Goal: Task Accomplishment & Management: Use online tool/utility

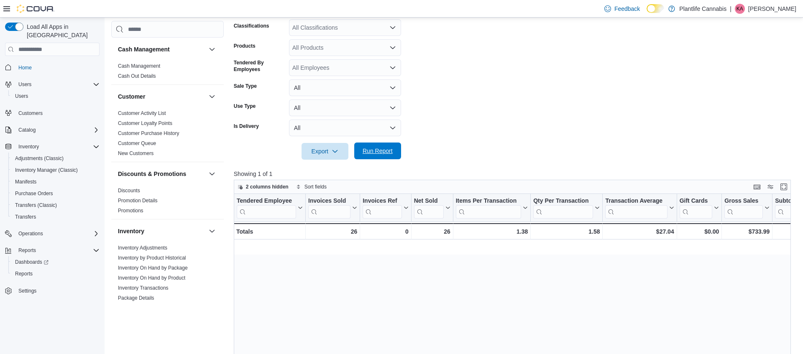
scroll to position [0, 642]
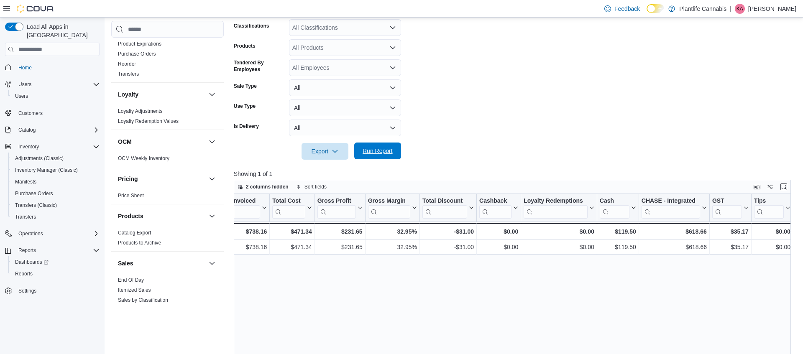
drag, startPoint x: 366, startPoint y: 150, endPoint x: 365, endPoint y: 154, distance: 4.3
click at [366, 150] on span "Run Report" at bounding box center [377, 151] width 30 height 8
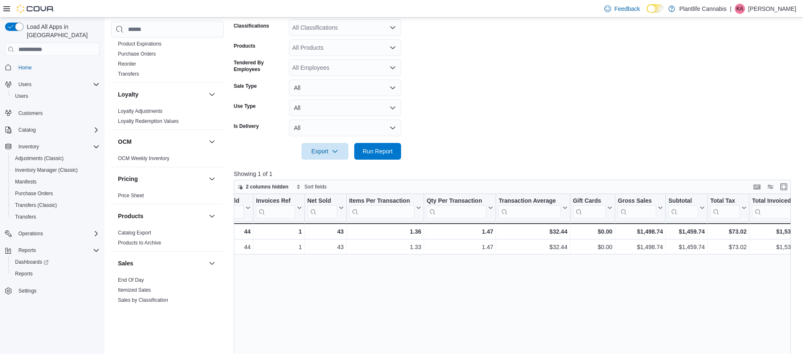
scroll to position [0, 106]
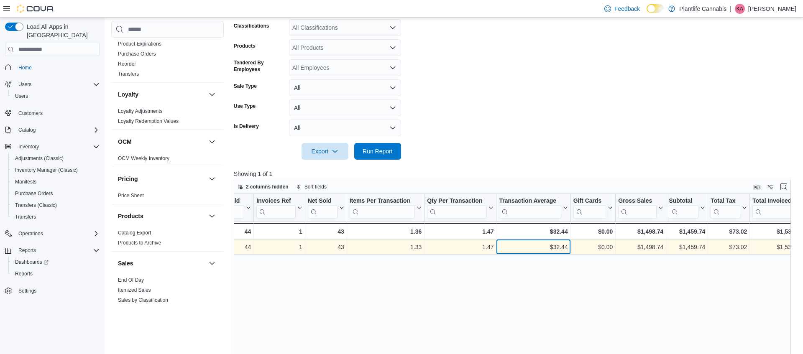
click at [561, 246] on div "$32.44" at bounding box center [533, 247] width 69 height 10
copy div "32.44"
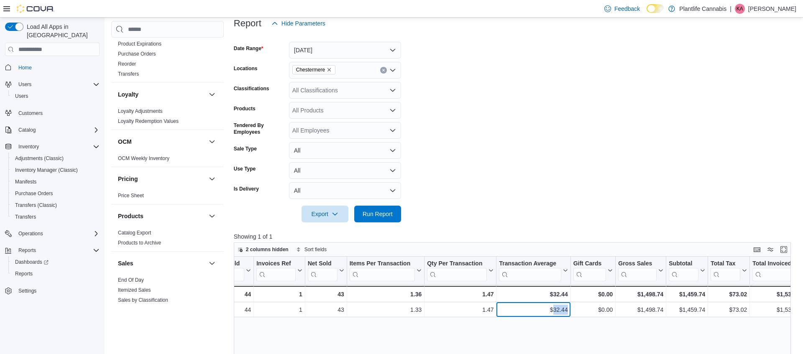
scroll to position [92, 0]
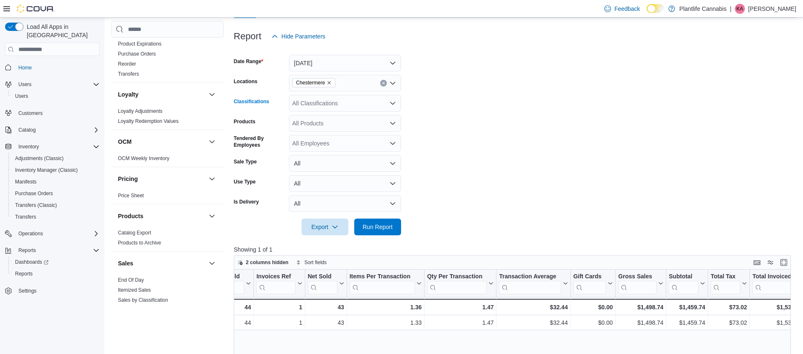
click at [345, 102] on div "All Classifications" at bounding box center [345, 103] width 112 height 17
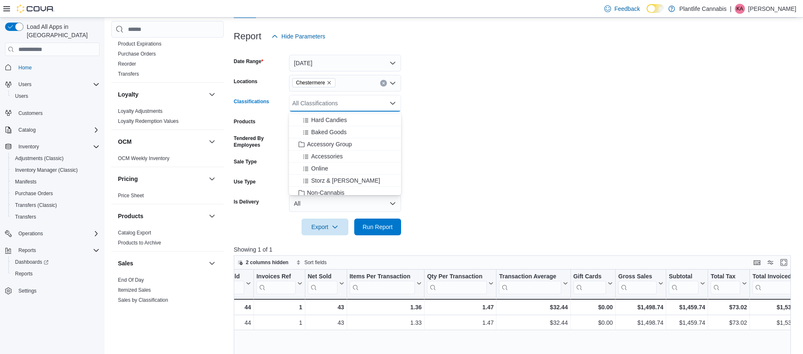
scroll to position [92, 0]
click at [339, 145] on span "Accessory Group" at bounding box center [329, 147] width 45 height 8
click at [390, 226] on span "Run Report" at bounding box center [377, 226] width 30 height 8
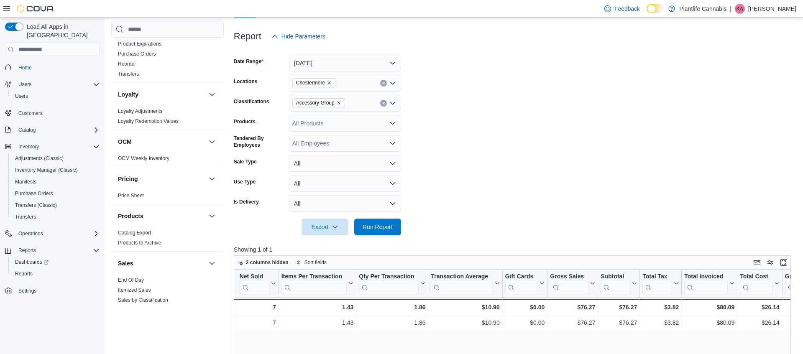
scroll to position [0, 175]
click at [627, 307] on div "$76.27" at bounding box center [617, 307] width 36 height 10
copy div "76.27"
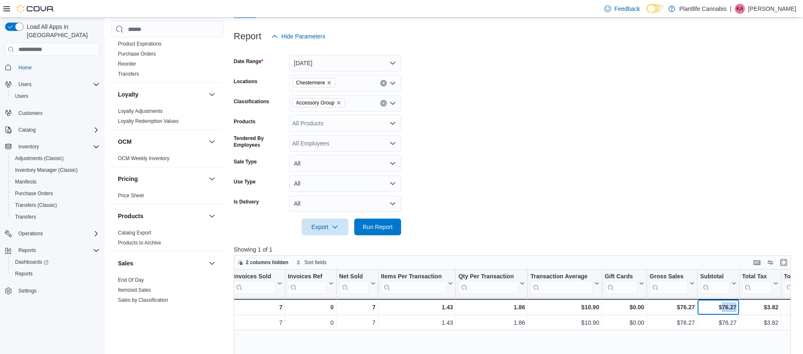
scroll to position [0, 0]
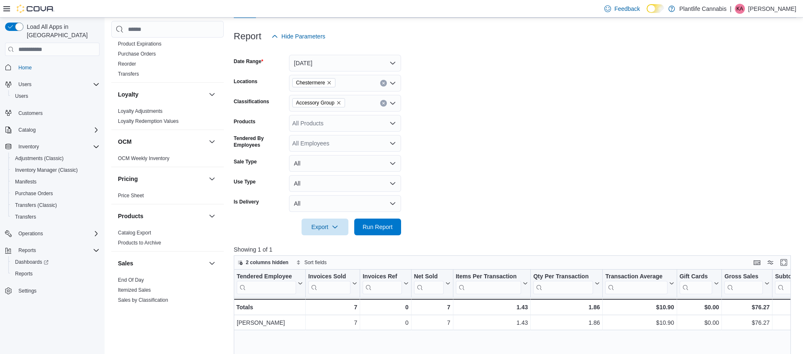
click at [381, 103] on button "Clear input" at bounding box center [383, 103] width 7 height 7
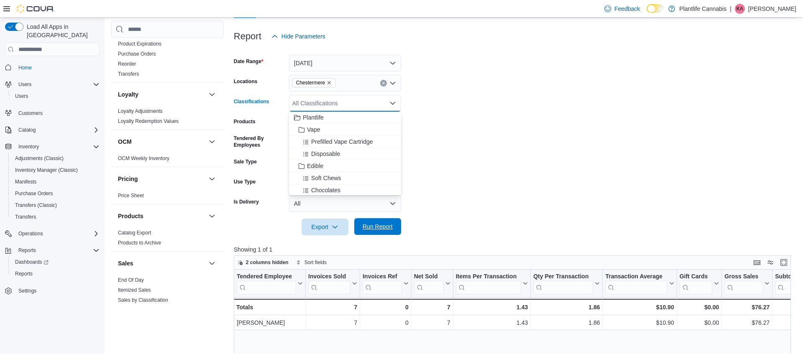
click at [362, 228] on span "Run Report" at bounding box center [377, 226] width 30 height 8
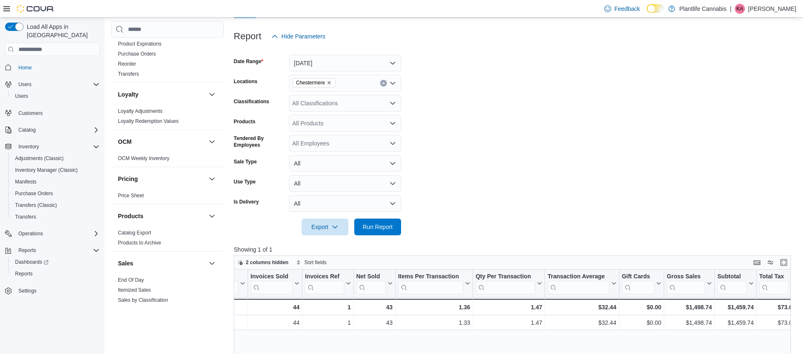
scroll to position [0, 61]
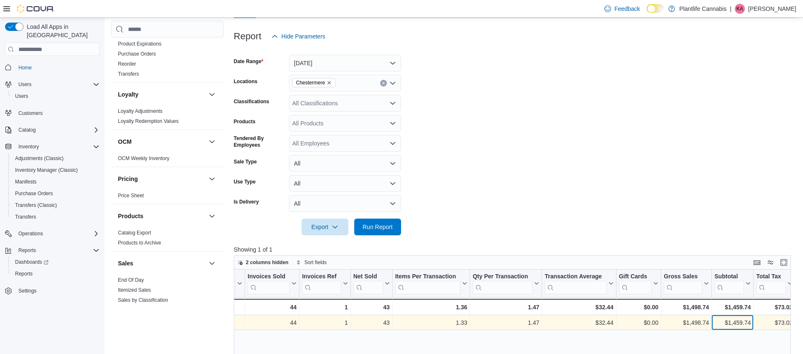
click at [739, 324] on div "$1,459.74" at bounding box center [732, 323] width 36 height 10
copy div "1,459.74"
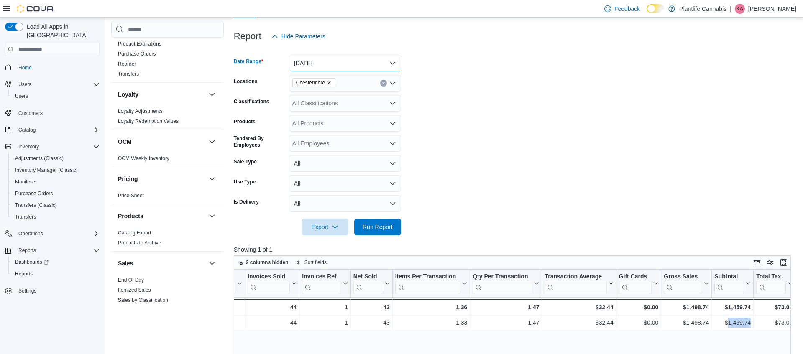
click at [341, 63] on button "[DATE]" at bounding box center [345, 63] width 112 height 17
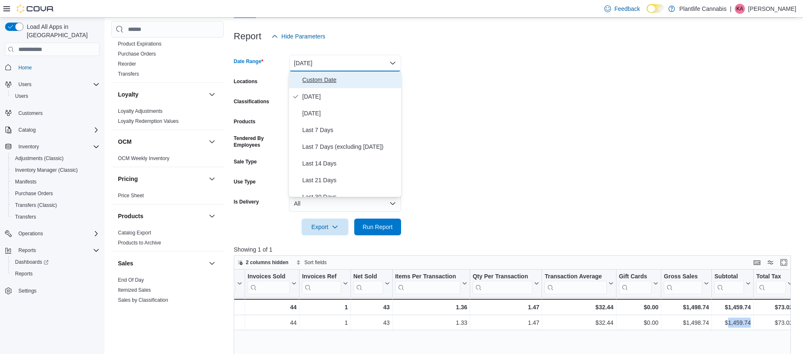
click at [340, 79] on span "Custom Date" at bounding box center [349, 80] width 95 height 10
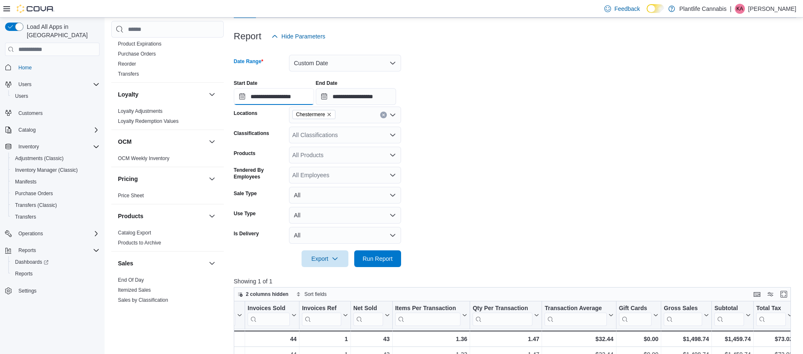
click at [296, 100] on input "**********" at bounding box center [274, 96] width 80 height 17
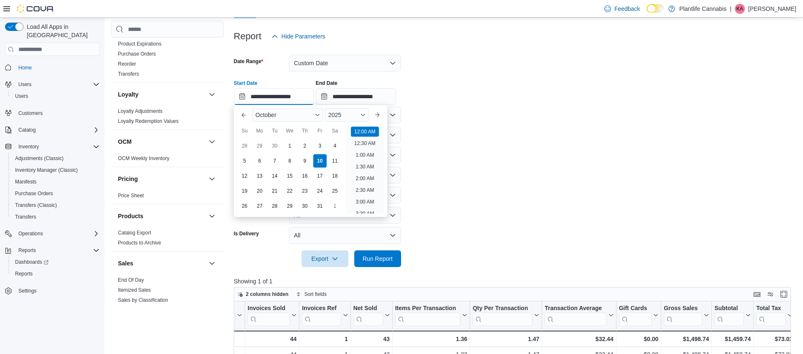
scroll to position [26, 0]
click at [396, 95] on input "**********" at bounding box center [356, 96] width 80 height 17
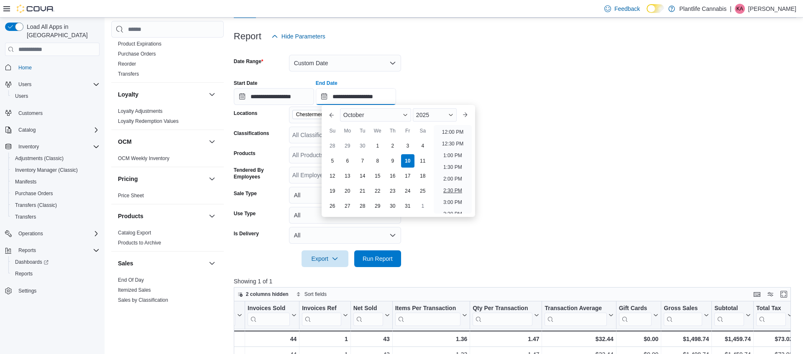
scroll to position [274, 0]
click at [452, 161] on li "1:00 PM" at bounding box center [452, 162] width 25 height 10
type input "**********"
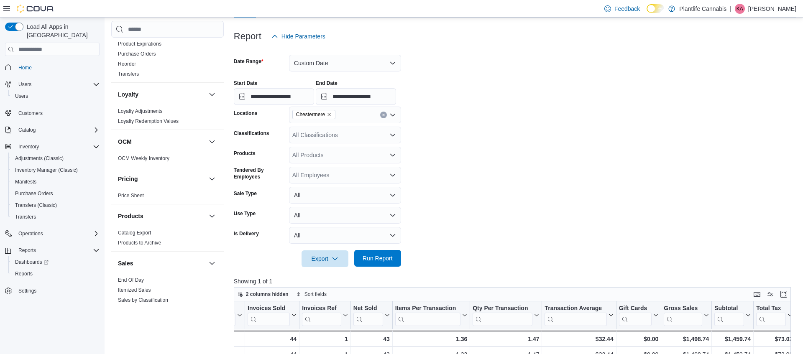
click at [376, 263] on span "Run Report" at bounding box center [377, 258] width 37 height 17
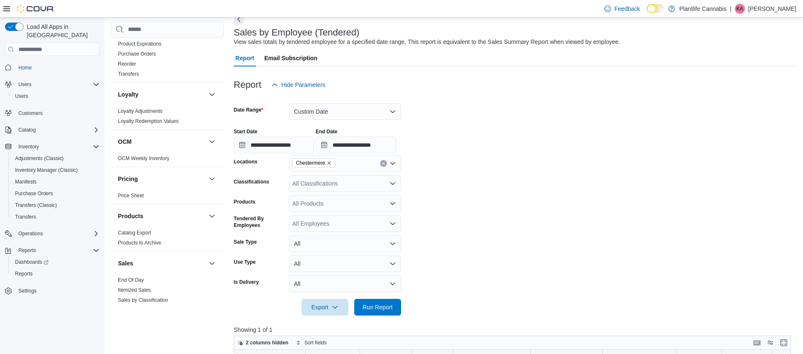
scroll to position [31, 0]
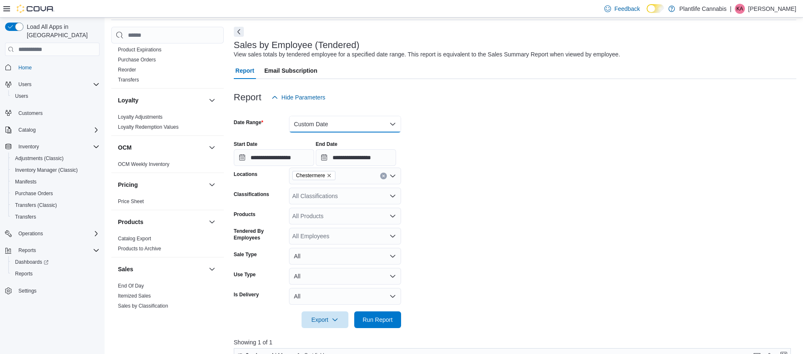
click at [352, 127] on button "Custom Date" at bounding box center [345, 124] width 112 height 17
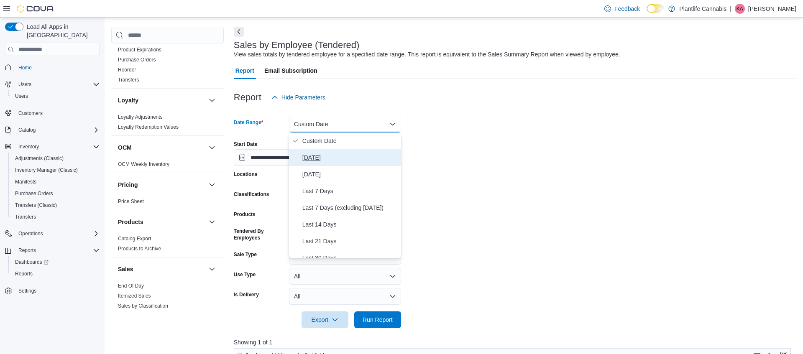
click at [347, 158] on span "[DATE]" at bounding box center [349, 158] width 95 height 10
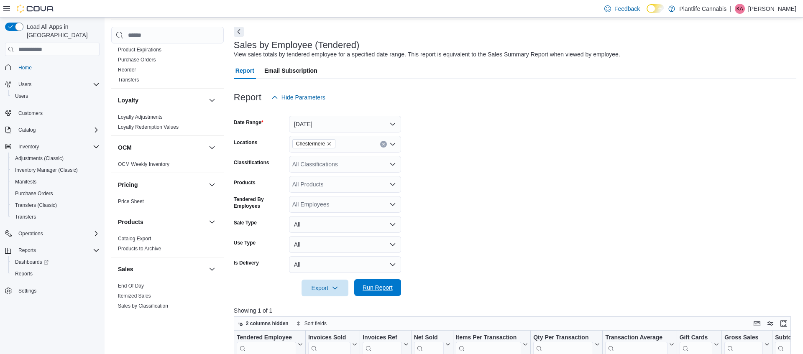
click at [378, 295] on span "Run Report" at bounding box center [377, 287] width 37 height 17
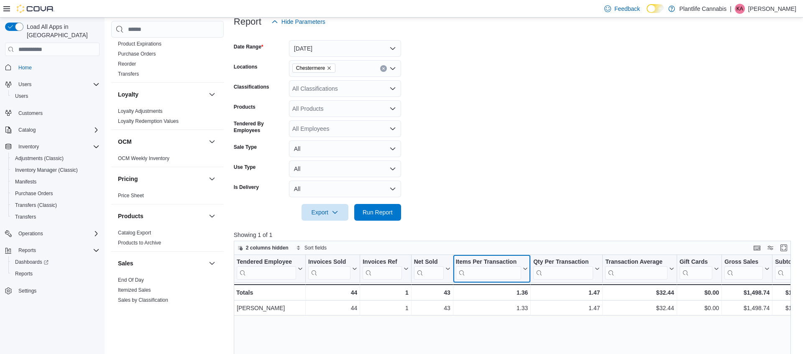
click at [492, 271] on input "search" at bounding box center [488, 272] width 66 height 13
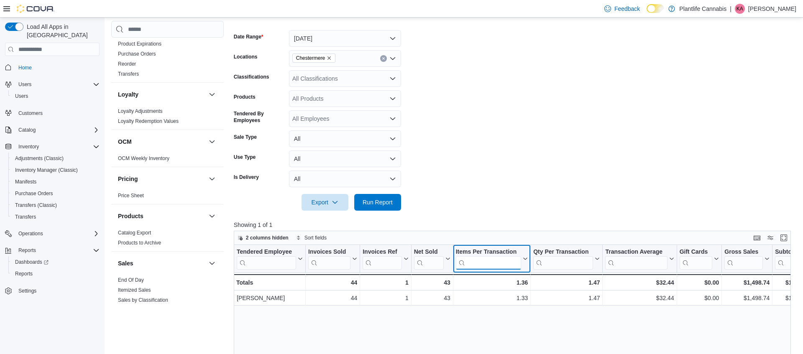
scroll to position [116, 0]
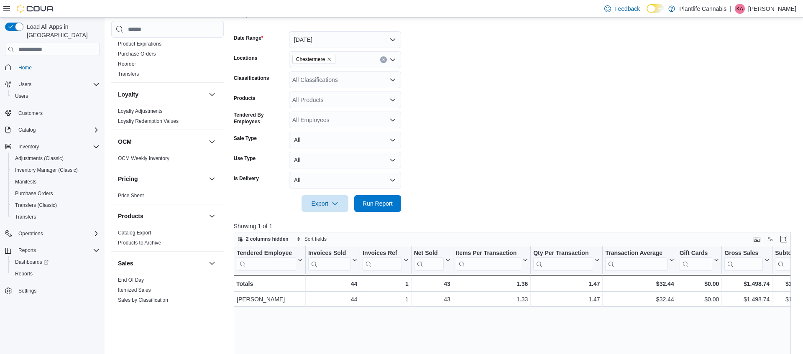
click at [520, 226] on p "Showing 1 of 1" at bounding box center [515, 226] width 562 height 8
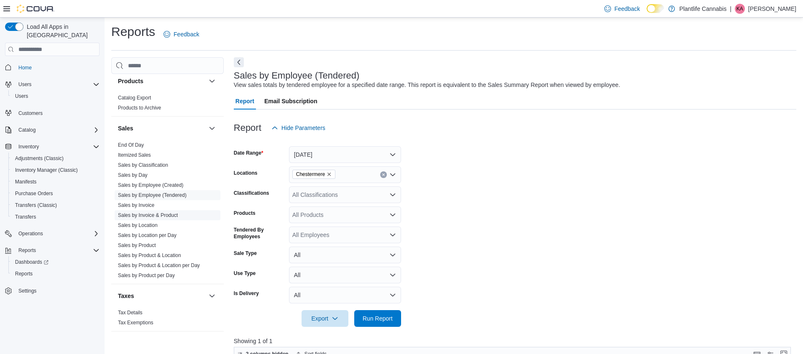
scroll to position [445, 0]
click at [162, 206] on span "Sales by Invoice" at bounding box center [168, 206] width 106 height 10
click at [136, 203] on link "Sales by Invoice" at bounding box center [136, 206] width 36 height 6
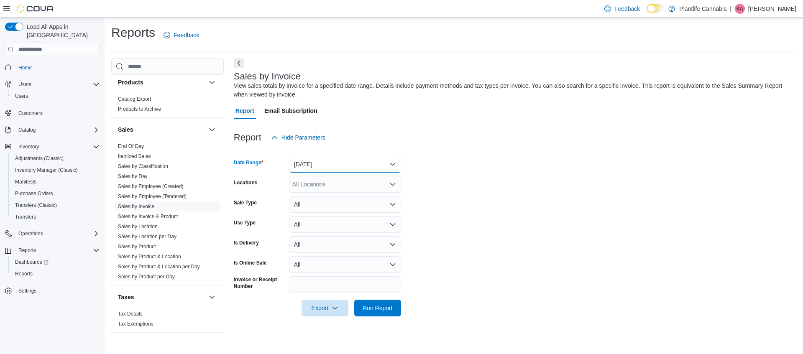
click at [351, 169] on button "[DATE]" at bounding box center [345, 164] width 112 height 17
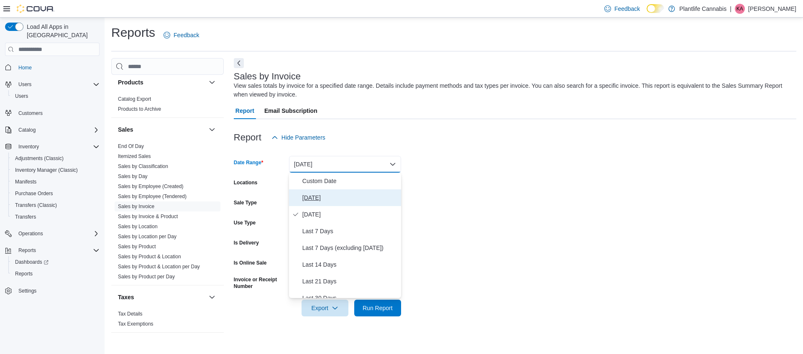
click at [348, 190] on button "[DATE]" at bounding box center [345, 197] width 112 height 17
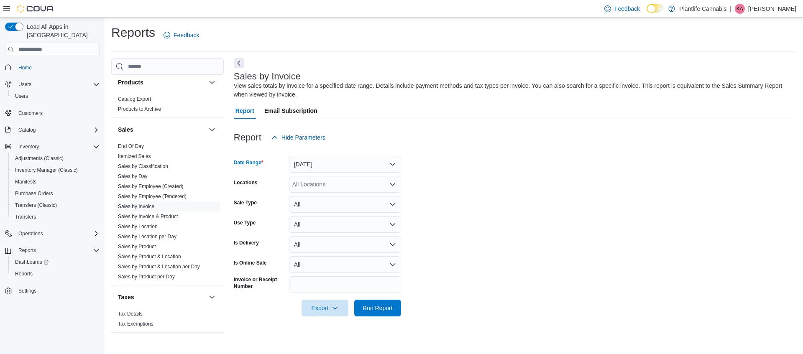
click at [346, 185] on div "All Locations" at bounding box center [345, 184] width 112 height 17
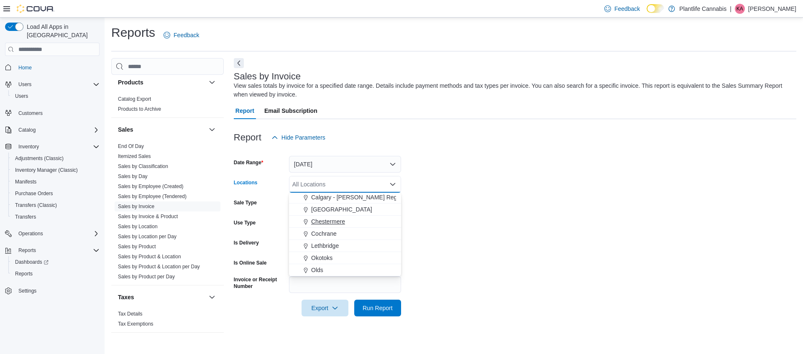
click at [328, 222] on span "Chestermere" at bounding box center [328, 221] width 34 height 8
click at [385, 300] on span "Run Report" at bounding box center [377, 307] width 37 height 17
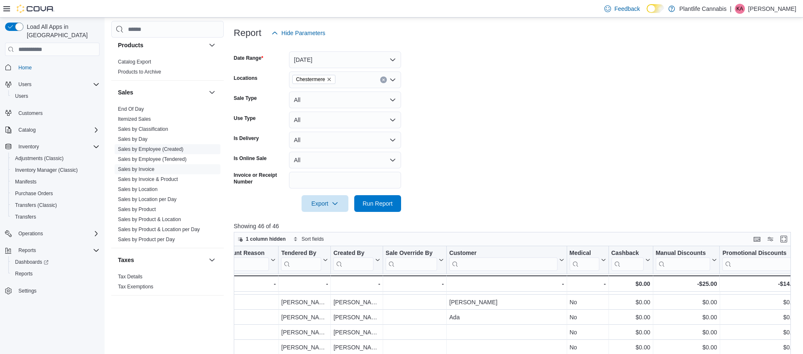
scroll to position [104, 0]
click at [153, 157] on link "Sales by Employee (Tendered)" at bounding box center [152, 159] width 69 height 6
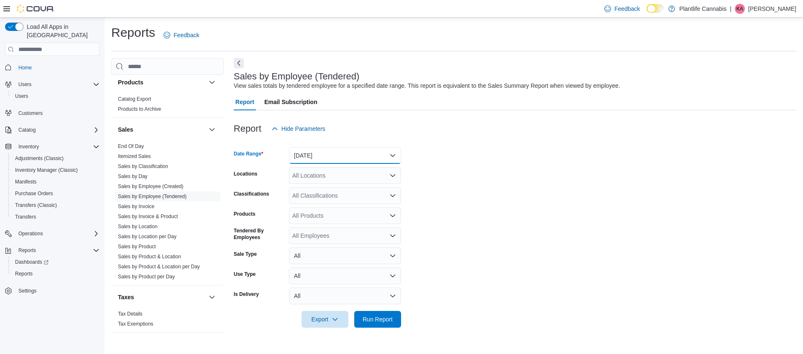
click at [373, 156] on button "[DATE]" at bounding box center [345, 155] width 112 height 17
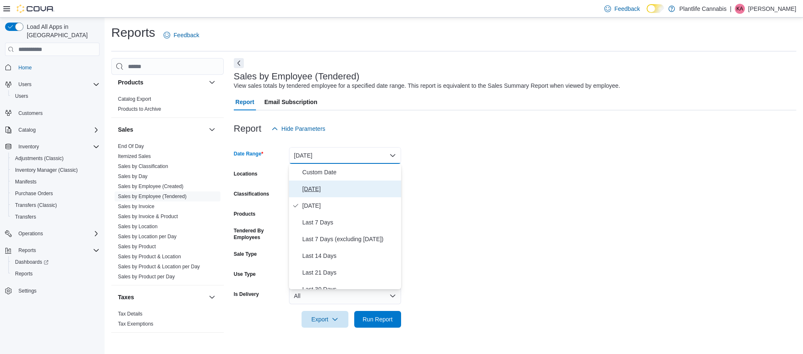
click at [346, 186] on span "[DATE]" at bounding box center [349, 189] width 95 height 10
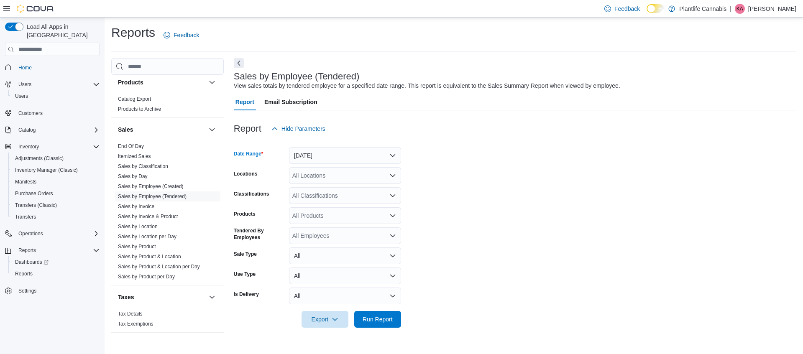
click at [345, 173] on div "All Locations" at bounding box center [345, 175] width 112 height 17
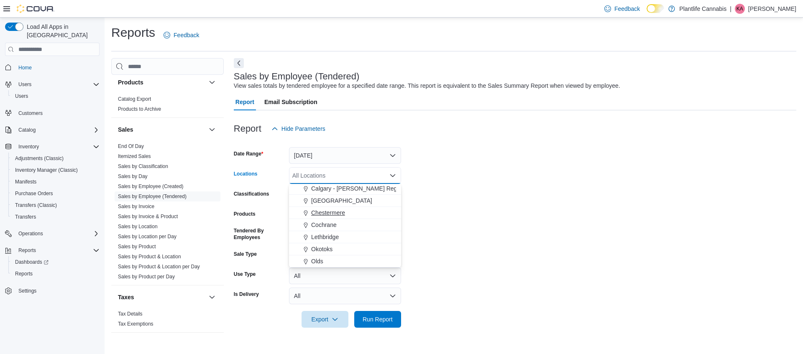
click at [347, 210] on div "Chestermere" at bounding box center [345, 213] width 102 height 8
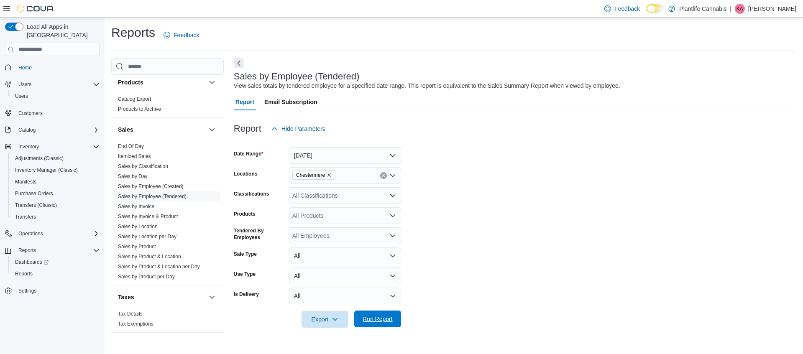
click at [388, 316] on span "Run Report" at bounding box center [377, 319] width 30 height 8
